Goal: Information Seeking & Learning: Learn about a topic

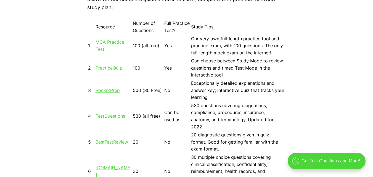
scroll to position [525, 0]
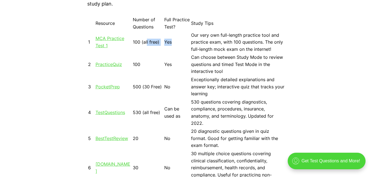
drag, startPoint x: 147, startPoint y: 44, endPoint x: 227, endPoint y: 45, distance: 80.2
click at [194, 42] on tr "1 MCA Practice Test 1 100 (all free) Yes Our very own full-length practice tool…" at bounding box center [187, 43] width 198 height 22
click at [230, 46] on td "Our very own full-length practice tool and practice exam, with 100 questions. T…" at bounding box center [238, 43] width 95 height 22
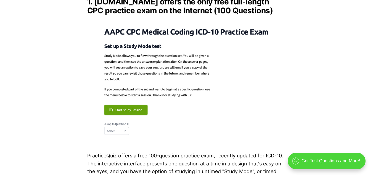
scroll to position [746, 0]
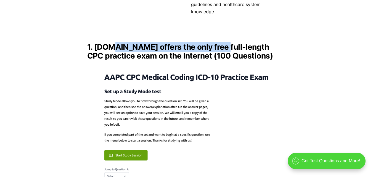
drag, startPoint x: 218, startPoint y: 41, endPoint x: 222, endPoint y: 41, distance: 3.9
click at [222, 43] on h2 "1. [DOMAIN_NAME] offers the only free full-length CPC practice exam on the Inte…" at bounding box center [186, 52] width 199 height 18
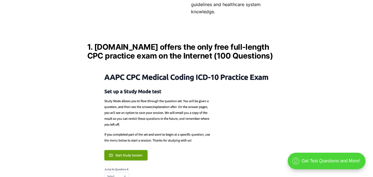
drag, startPoint x: 119, startPoint y: 47, endPoint x: 129, endPoint y: 61, distance: 16.9
click at [127, 49] on h2 "1. [DOMAIN_NAME] offers the only free full-length CPC practice exam on the Inte…" at bounding box center [186, 52] width 199 height 18
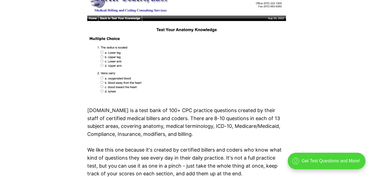
scroll to position [2046, 0]
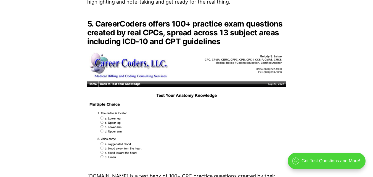
click at [180, 66] on img at bounding box center [186, 105] width 199 height 111
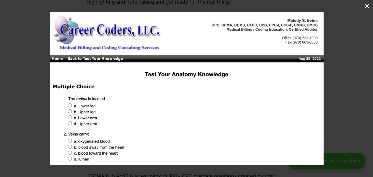
click at [369, 4] on button at bounding box center [367, 6] width 12 height 12
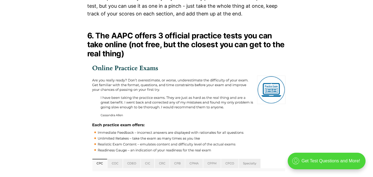
scroll to position [2267, 0]
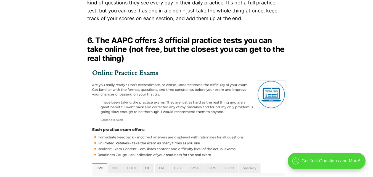
click at [152, 75] on img at bounding box center [186, 121] width 199 height 109
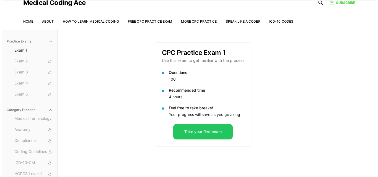
scroll to position [51, 0]
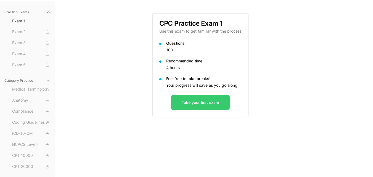
click at [207, 108] on button "Take your first exam" at bounding box center [200, 102] width 59 height 15
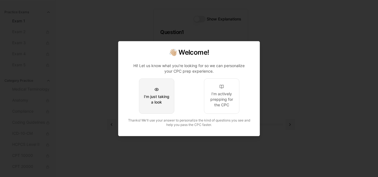
click at [163, 96] on div "I'm just taking a look" at bounding box center [156, 99] width 26 height 11
click at [149, 90] on button "I'm just taking a look" at bounding box center [156, 96] width 35 height 35
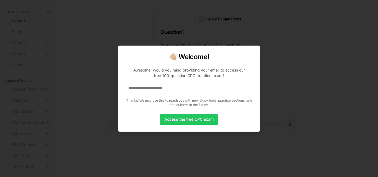
drag, startPoint x: 169, startPoint y: 93, endPoint x: 171, endPoint y: 91, distance: 3.0
click at [171, 91] on input at bounding box center [189, 88] width 128 height 11
click at [182, 87] on input at bounding box center [189, 88] width 128 height 11
drag, startPoint x: 195, startPoint y: 87, endPoint x: 223, endPoint y: 87, distance: 28.5
click at [206, 87] on input at bounding box center [189, 88] width 128 height 11
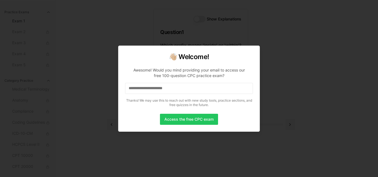
drag, startPoint x: 223, startPoint y: 87, endPoint x: 257, endPoint y: 91, distance: 34.3
click at [224, 87] on input at bounding box center [189, 88] width 128 height 11
click at [200, 125] on button "Access the free CPC exam" at bounding box center [189, 119] width 58 height 11
click at [194, 109] on p "Awesome! Would you mind providing your email to access our free 100-question CP…" at bounding box center [189, 86] width 128 height 46
click at [226, 90] on input at bounding box center [189, 88] width 128 height 11
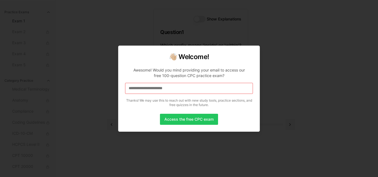
click at [243, 85] on input at bounding box center [189, 88] width 128 height 11
click at [234, 71] on div "Awesome! Would you mind providing your email to access our free 100-question CP…" at bounding box center [188, 72] width 119 height 11
click at [307, 48] on div at bounding box center [189, 88] width 378 height 177
drag, startPoint x: 153, startPoint y: 73, endPoint x: 258, endPoint y: 72, distance: 104.8
click at [240, 71] on div "Awesome! Would you mind providing your email to access our free 100-question CP…" at bounding box center [188, 72] width 119 height 11
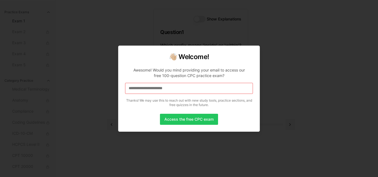
click at [195, 74] on div "Awesome! Would you mind providing your email to access our free 100-question CP…" at bounding box center [188, 72] width 119 height 11
drag, startPoint x: 158, startPoint y: 70, endPoint x: 248, endPoint y: 69, distance: 90.1
click at [240, 68] on div "Awesome! Would you mind providing your email to access our free 100-question CP…" at bounding box center [188, 72] width 119 height 11
drag, startPoint x: 163, startPoint y: 74, endPoint x: 218, endPoint y: 74, distance: 55.3
click at [209, 74] on div "Awesome! Would you mind providing your email to access our free 100-question CP…" at bounding box center [188, 72] width 119 height 11
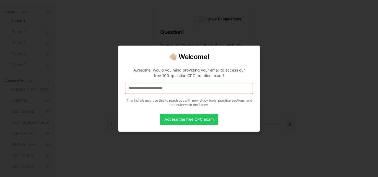
drag, startPoint x: 159, startPoint y: 92, endPoint x: 164, endPoint y: 90, distance: 4.9
click at [159, 92] on input at bounding box center [189, 88] width 128 height 11
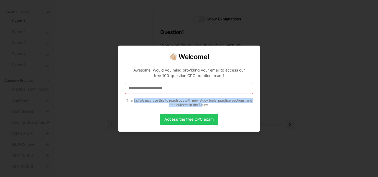
drag, startPoint x: 137, startPoint y: 102, endPoint x: 212, endPoint y: 104, distance: 74.9
click at [210, 104] on p "Thanks! We may use this to reach out with new study tools, practice sections, a…" at bounding box center [189, 102] width 128 height 9
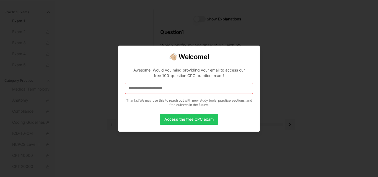
click at [217, 104] on p "Thanks! We may use this to reach out with new study tools, practice sections, a…" at bounding box center [189, 102] width 128 height 9
drag, startPoint x: 191, startPoint y: 105, endPoint x: 165, endPoint y: 105, distance: 26.0
click at [168, 105] on p "Thanks! We may use this to reach out with new study tools, practice sections, a…" at bounding box center [189, 102] width 128 height 9
drag, startPoint x: 152, startPoint y: 91, endPoint x: 162, endPoint y: 88, distance: 10.2
click at [152, 90] on input at bounding box center [189, 88] width 128 height 11
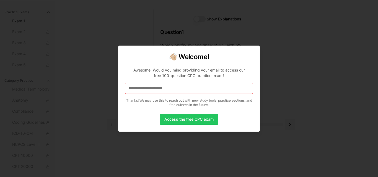
click at [171, 86] on input at bounding box center [189, 88] width 128 height 11
click at [296, 71] on div at bounding box center [189, 88] width 378 height 177
click at [304, 47] on div at bounding box center [189, 88] width 378 height 177
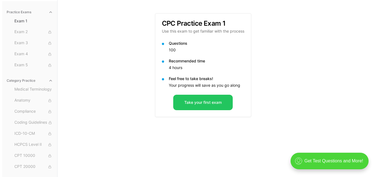
scroll to position [51, 0]
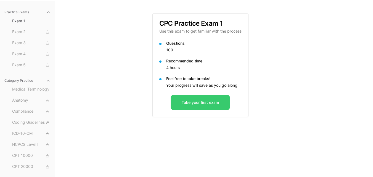
click at [208, 107] on button "Take your first exam" at bounding box center [200, 102] width 59 height 15
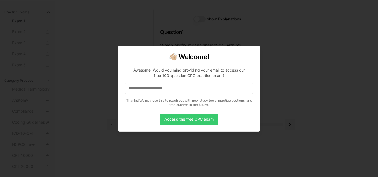
click at [196, 121] on button "Access the free CPC exam" at bounding box center [189, 119] width 58 height 11
click at [266, 84] on div at bounding box center [189, 88] width 378 height 177
click at [210, 93] on input at bounding box center [189, 88] width 128 height 11
click at [213, 92] on input "*" at bounding box center [189, 88] width 128 height 11
click at [214, 93] on input "**" at bounding box center [189, 88] width 128 height 11
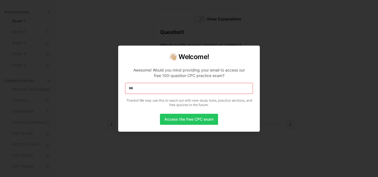
click at [213, 93] on input "***" at bounding box center [189, 88] width 128 height 11
click at [205, 117] on button "Access the free CPC exam" at bounding box center [189, 119] width 58 height 11
